Goal: Transaction & Acquisition: Purchase product/service

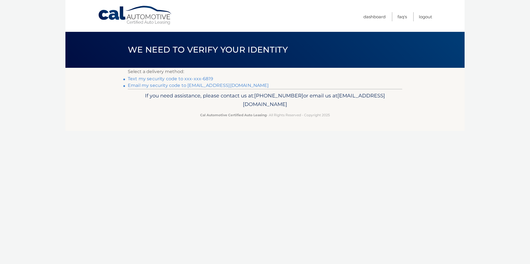
click at [160, 79] on link "Text my security code to xxx-xxx-6819" at bounding box center [170, 78] width 85 height 5
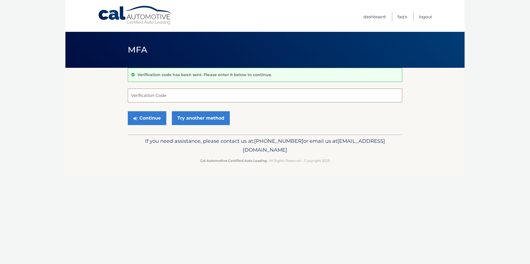
click at [168, 95] on input "Verification Code" at bounding box center [265, 96] width 274 height 14
type input "638713"
click at [149, 121] on button "Continue" at bounding box center [147, 118] width 39 height 14
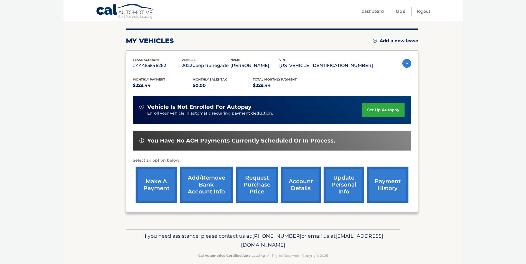
scroll to position [72, 0]
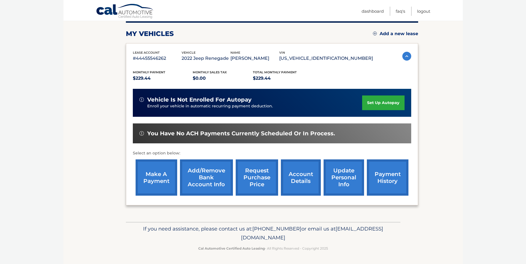
click at [153, 180] on link "make a payment" at bounding box center [157, 178] width 42 height 36
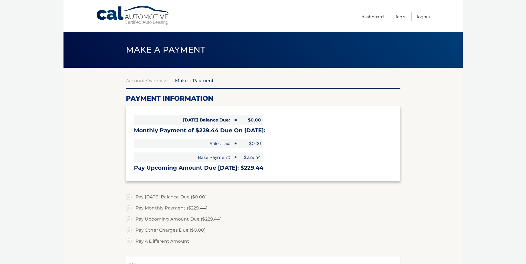
select select "M2YzZGE0M2QtY2FhNC00N2Y0LThmYzQtOGJkMjljNzlkMjI5"
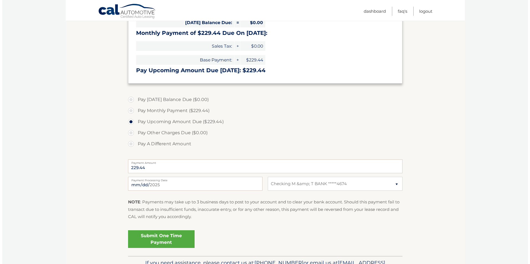
scroll to position [111, 0]
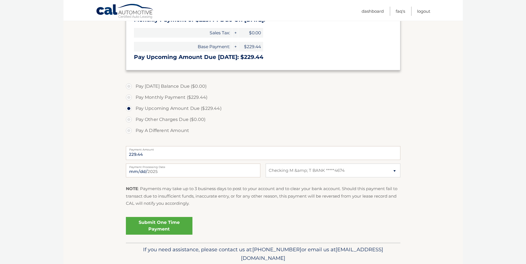
click at [163, 230] on link "Submit One Time Payment" at bounding box center [159, 226] width 67 height 18
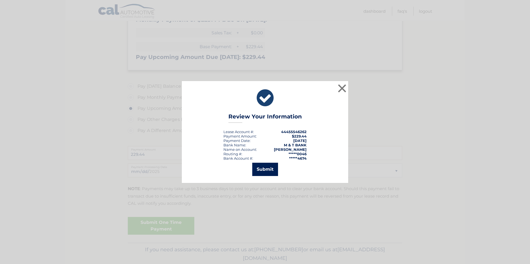
click at [265, 170] on button "Submit" at bounding box center [265, 169] width 26 height 13
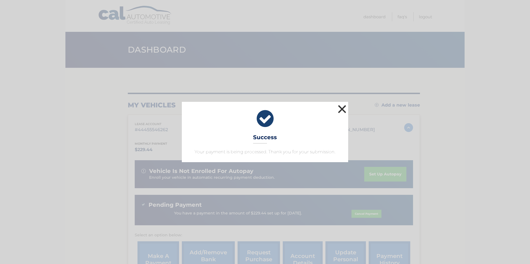
click at [343, 110] on button "×" at bounding box center [341, 109] width 11 height 11
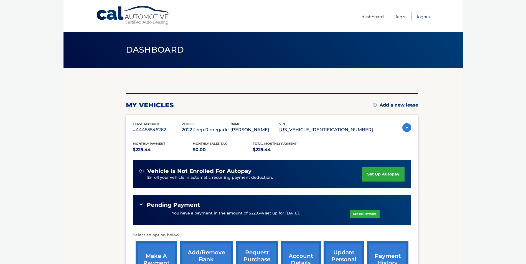
click at [422, 17] on link "Logout" at bounding box center [423, 16] width 13 height 9
